Goal: Transaction & Acquisition: Book appointment/travel/reservation

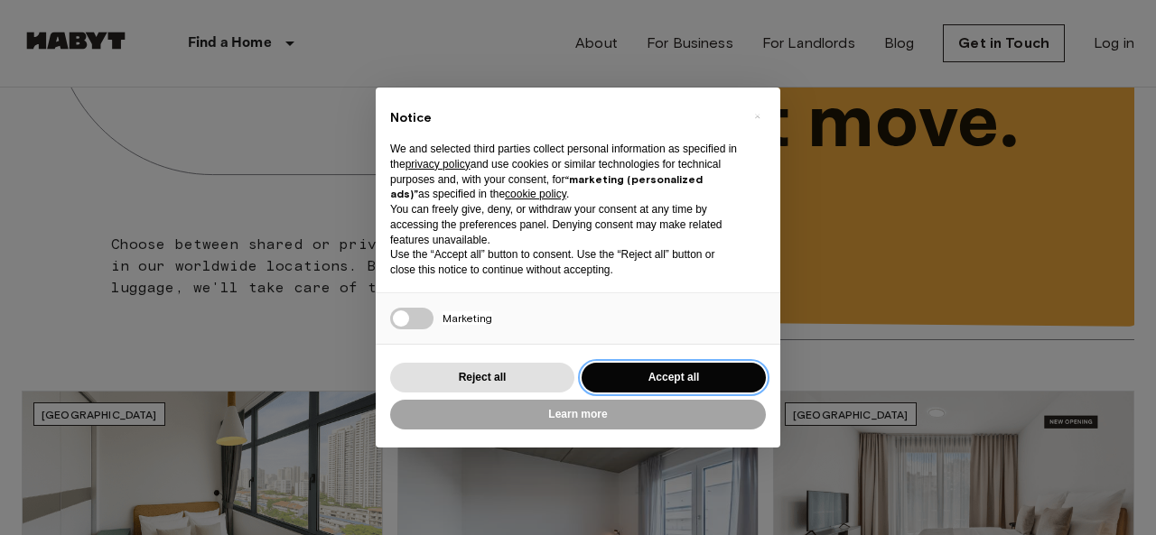
click at [635, 372] on button "Accept all" at bounding box center [673, 378] width 184 height 30
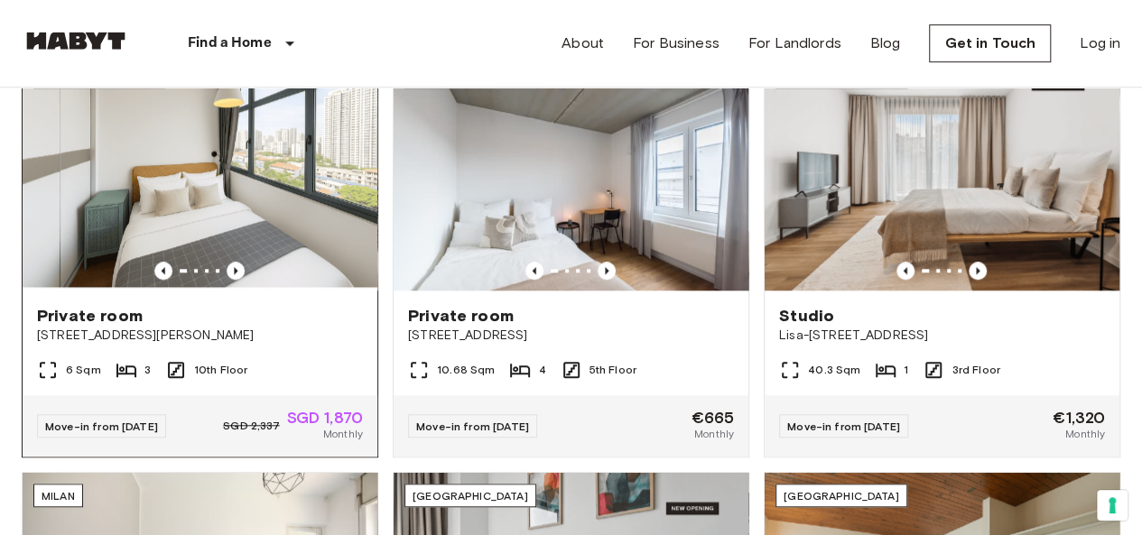
scroll to position [564, 0]
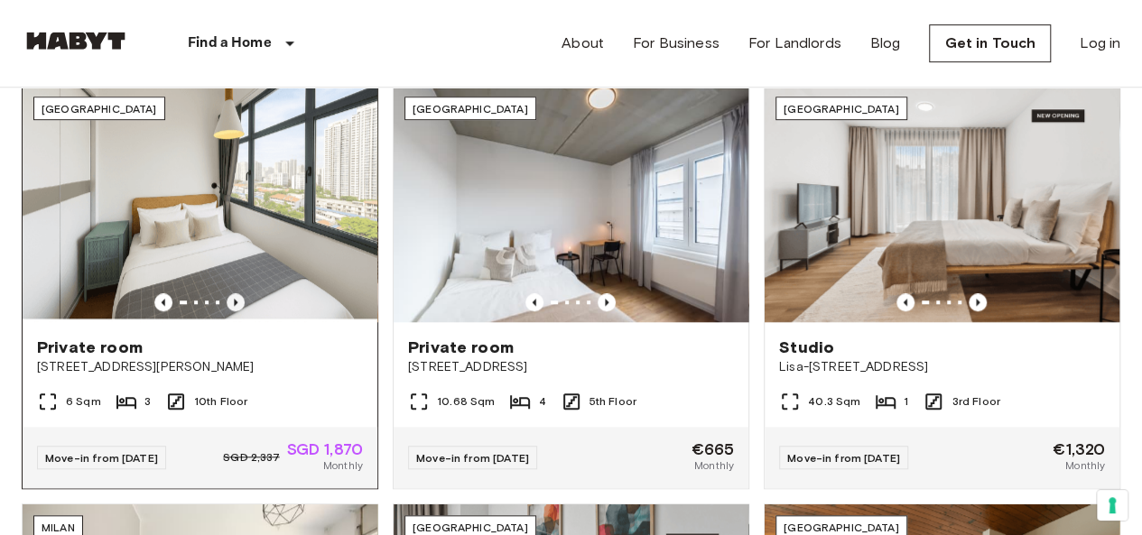
click at [244, 302] on icon "Previous image" at bounding box center [236, 302] width 18 height 18
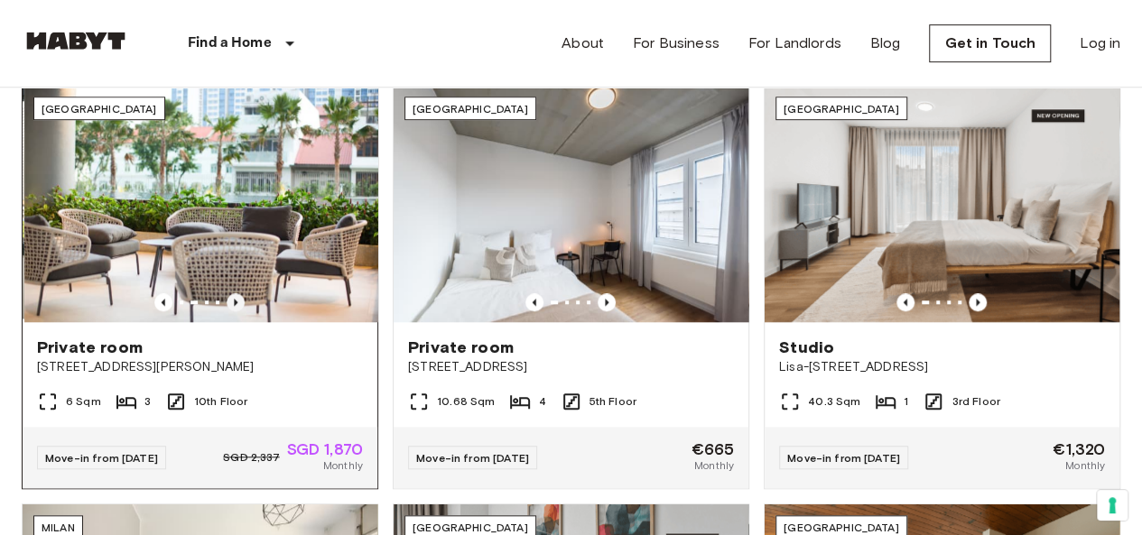
click at [240, 302] on icon "Previous image" at bounding box center [236, 302] width 18 height 18
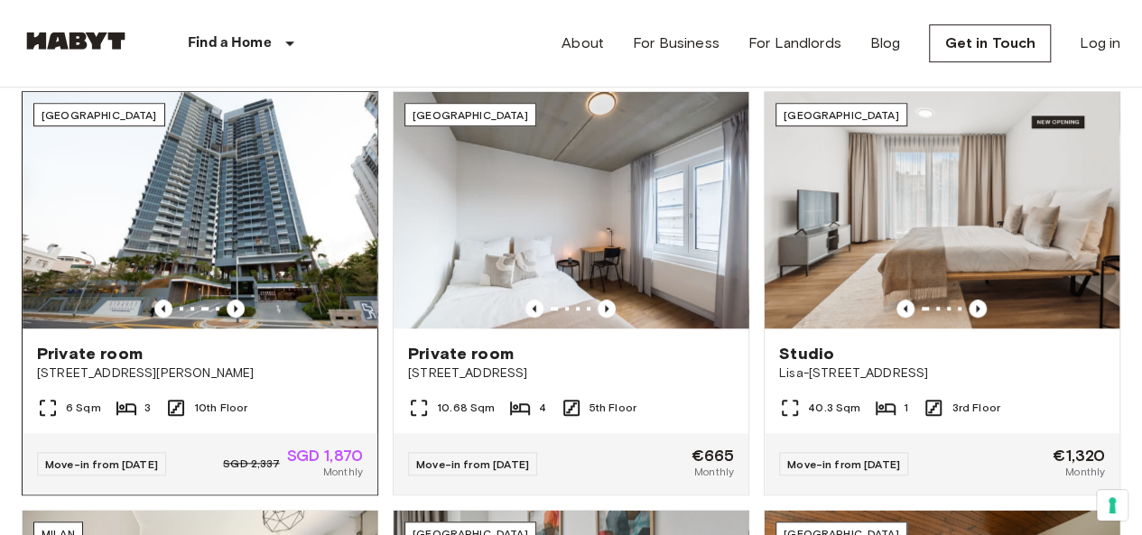
scroll to position [555, 0]
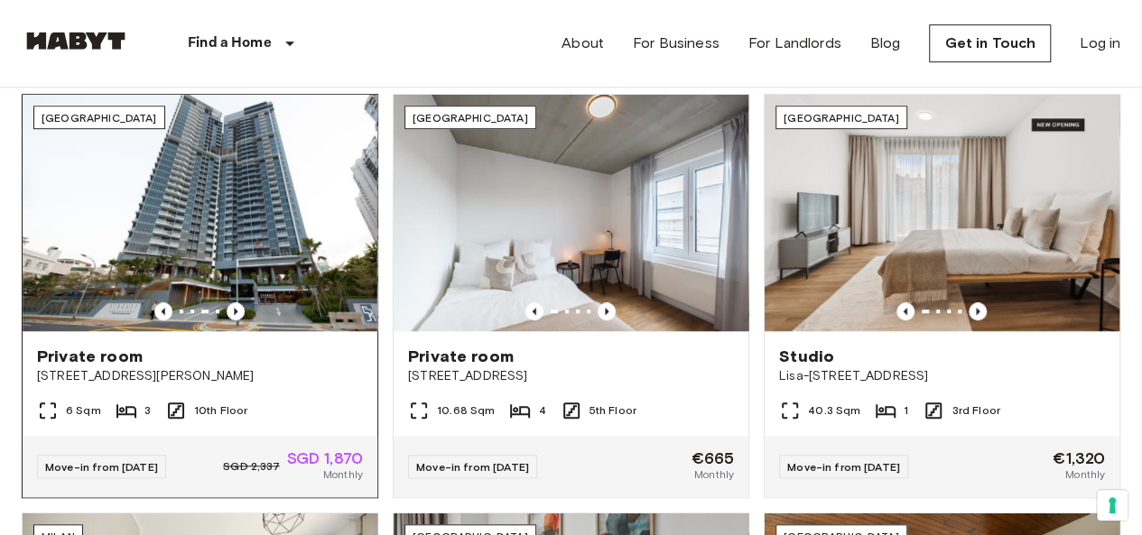
click at [207, 246] on img at bounding box center [200, 213] width 355 height 237
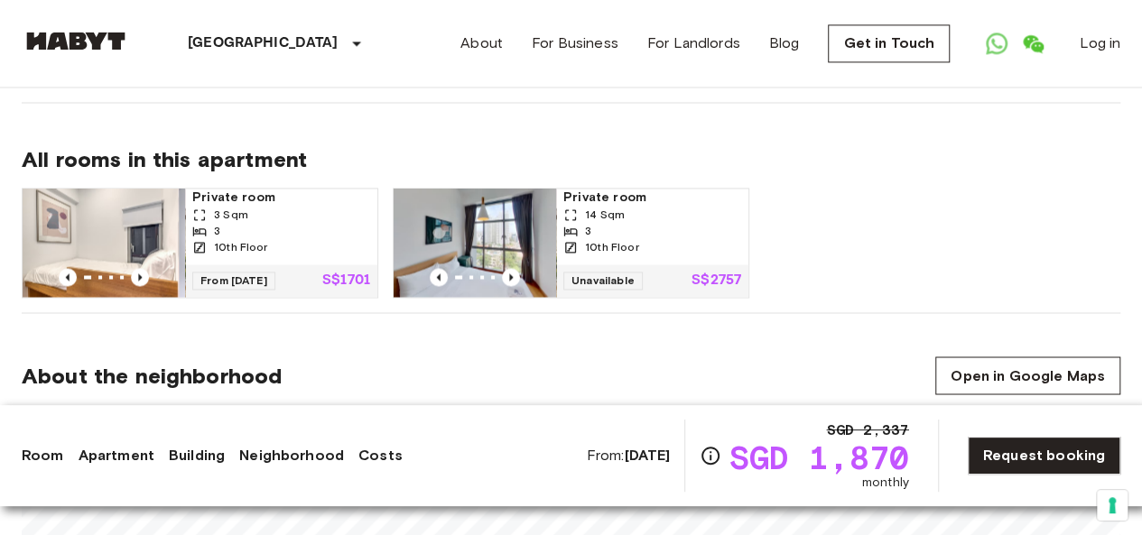
scroll to position [1369, 0]
click at [255, 188] on span "Private room" at bounding box center [281, 197] width 178 height 18
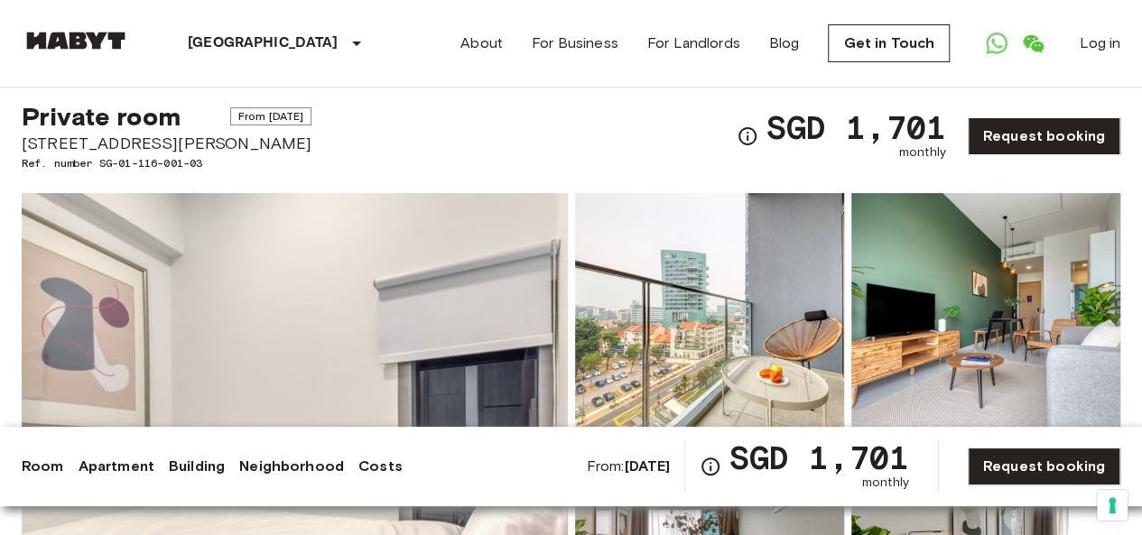
scroll to position [13, 0]
